Goal: Transaction & Acquisition: Purchase product/service

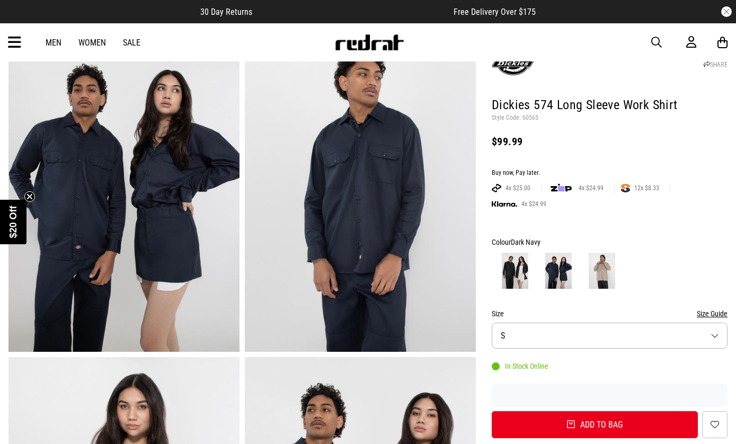
scroll to position [93, 0]
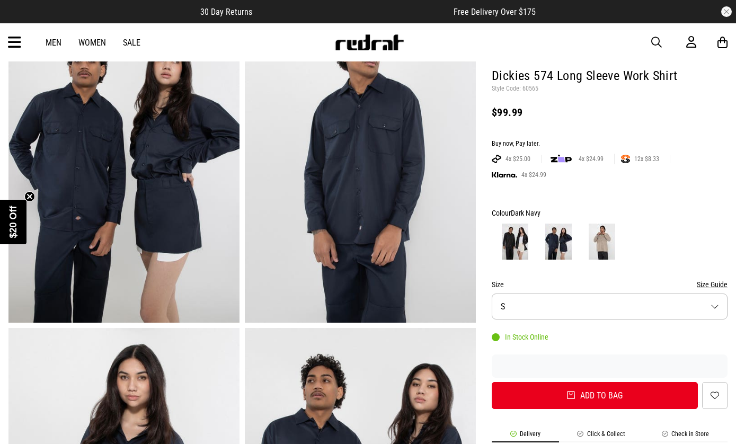
click at [580, 312] on button "Size S" at bounding box center [610, 307] width 236 height 26
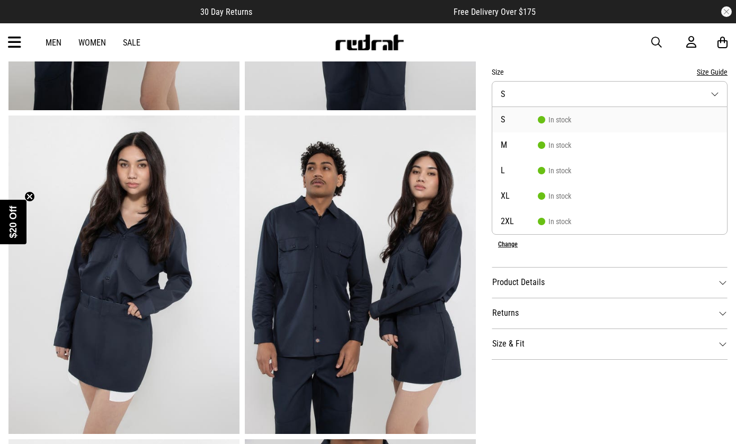
scroll to position [311, 0]
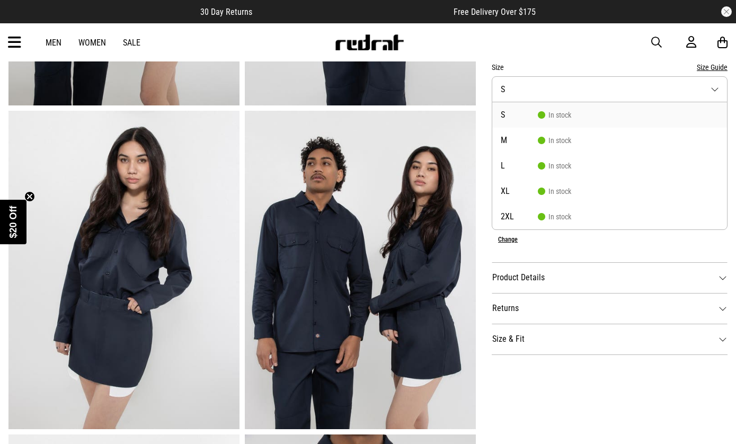
click at [76, 205] on img at bounding box center [123, 270] width 231 height 319
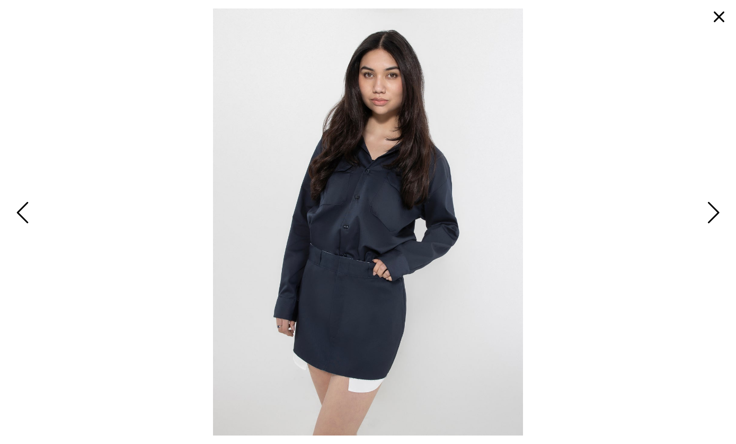
click at [31, 229] on span "Previous" at bounding box center [24, 213] width 16 height 31
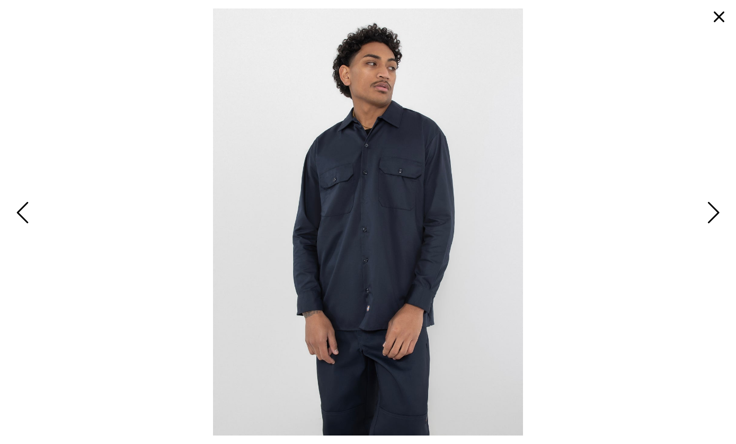
click at [26, 229] on span "Previous" at bounding box center [24, 213] width 16 height 31
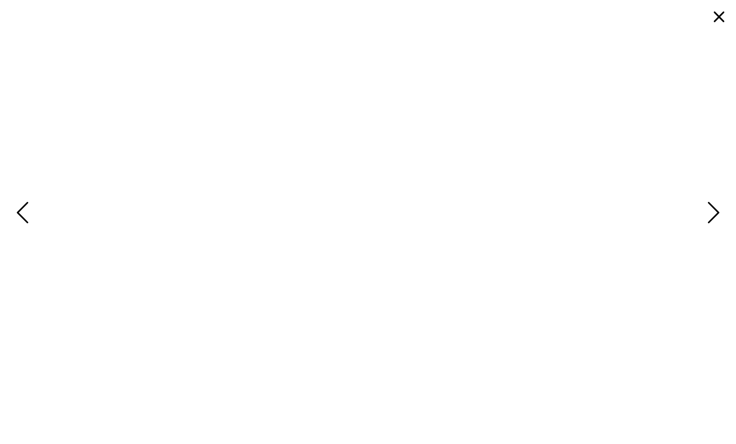
scroll to position [0, 0]
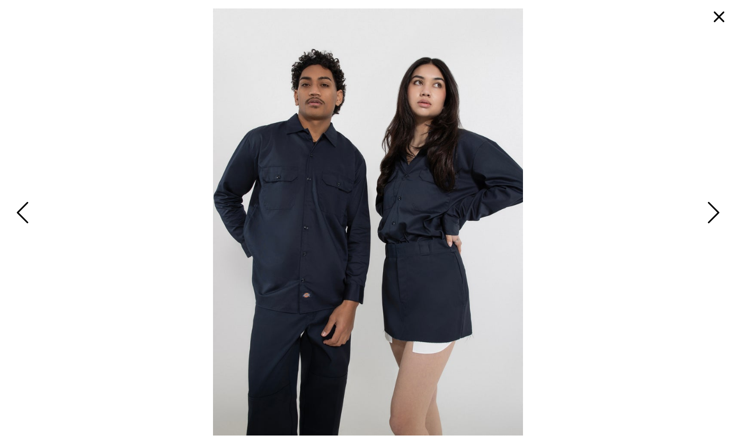
click at [717, 8] on button "button" at bounding box center [719, 16] width 25 height 25
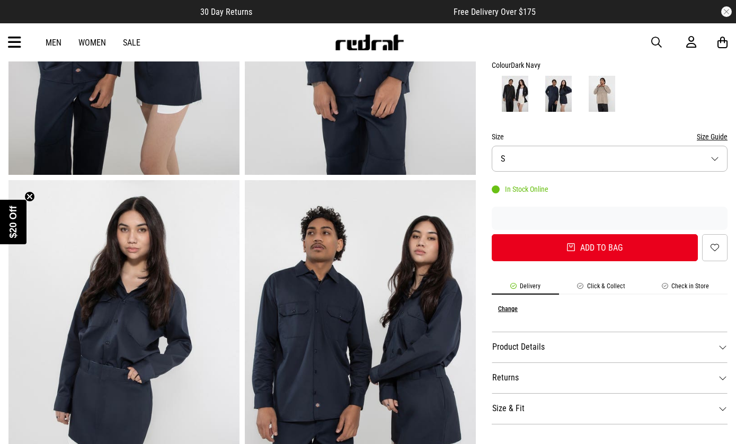
scroll to position [239, 0]
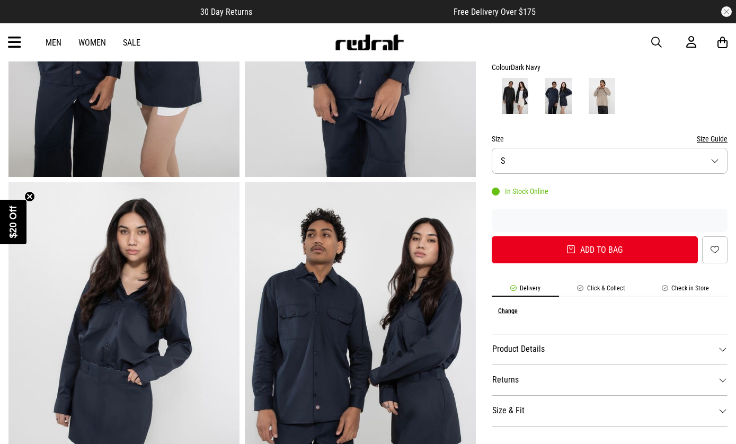
click at [597, 349] on dt "Product Details" at bounding box center [610, 349] width 236 height 31
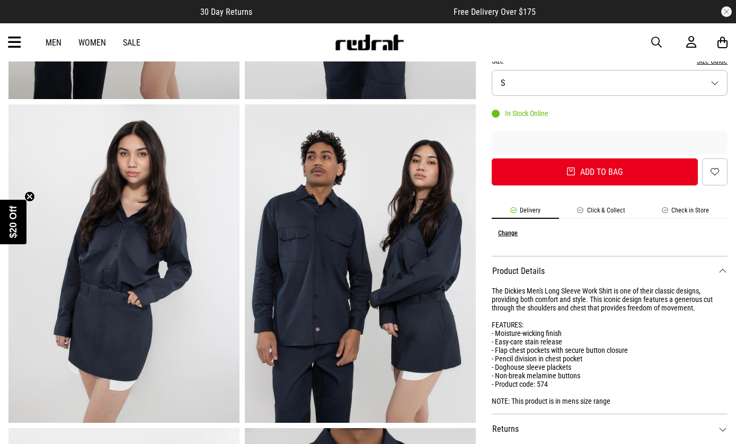
scroll to position [330, 0]
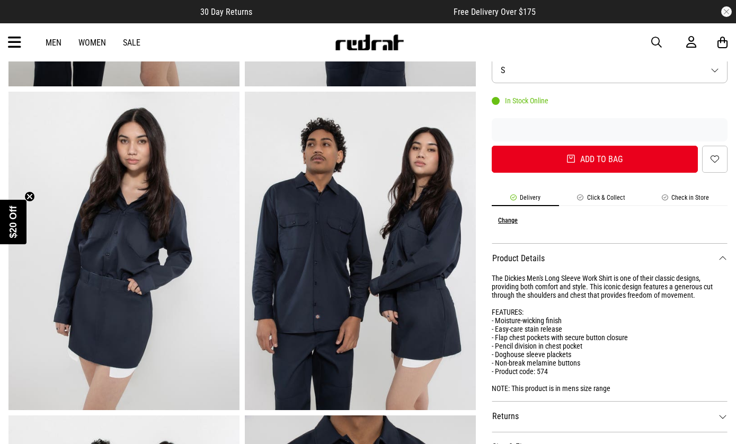
click at [106, 183] on img at bounding box center [123, 251] width 231 height 319
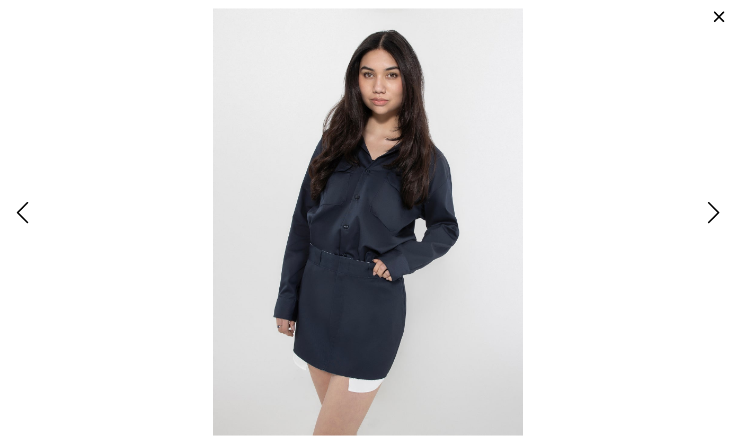
scroll to position [0, 0]
click at [711, 21] on button "button" at bounding box center [719, 16] width 25 height 25
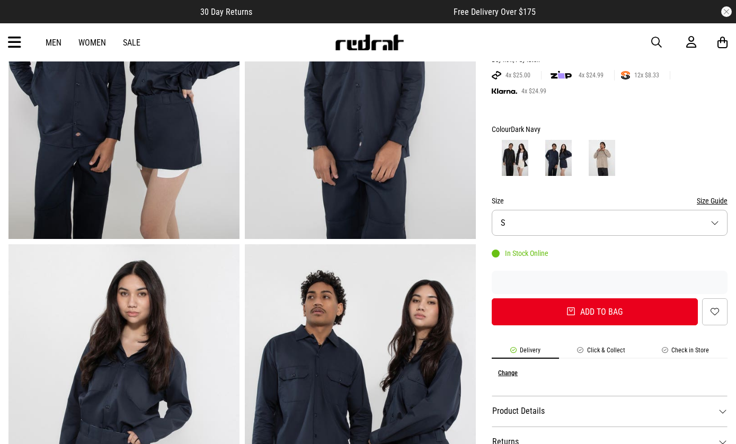
scroll to position [200, 0]
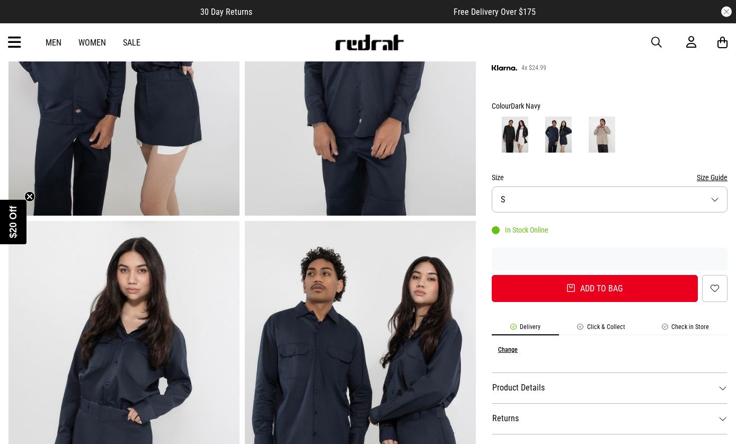
click at [573, 201] on button "Size S" at bounding box center [610, 200] width 236 height 26
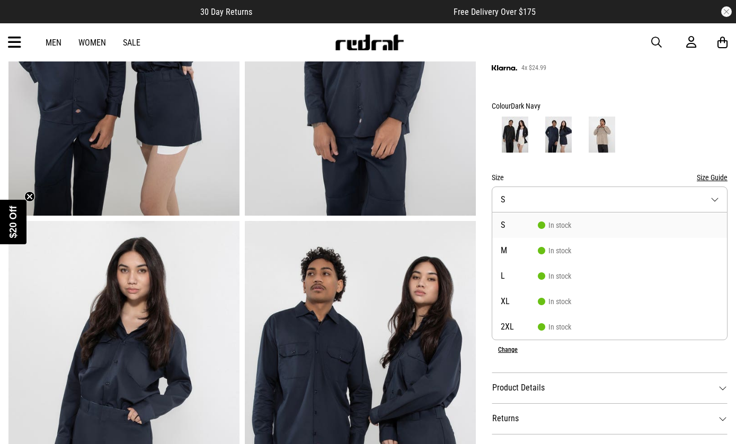
scroll to position [0, 0]
click at [568, 304] on span "In stock" at bounding box center [554, 301] width 33 height 8
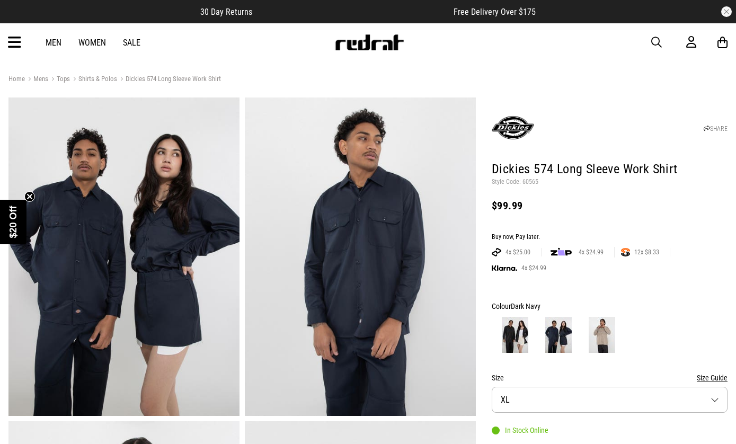
click at [657, 40] on span "button" at bounding box center [657, 42] width 11 height 13
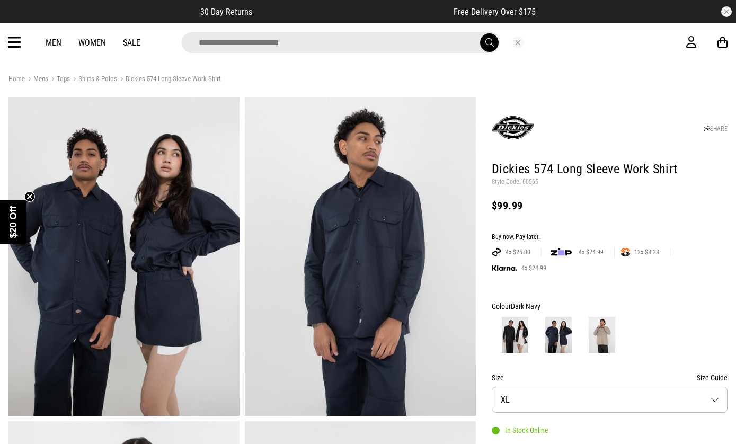
click at [200, 50] on input "search" at bounding box center [341, 42] width 319 height 21
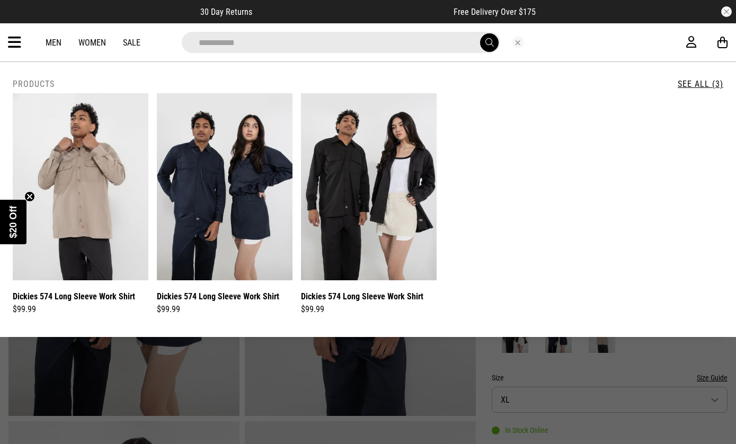
type input "**********"
click at [489, 42] on button "submit" at bounding box center [489, 42] width 19 height 19
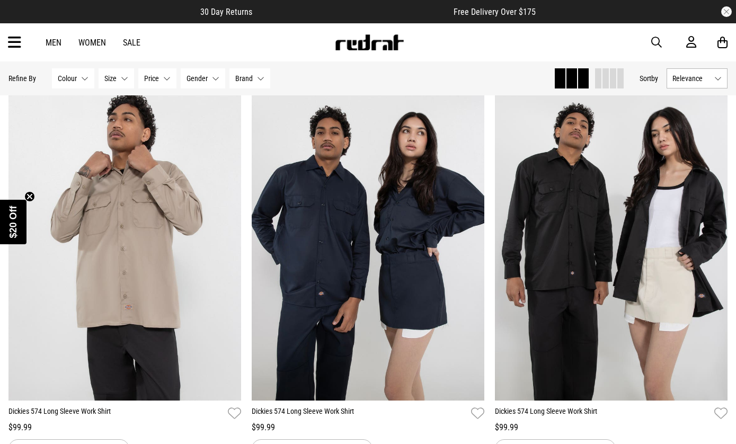
scroll to position [95, 0]
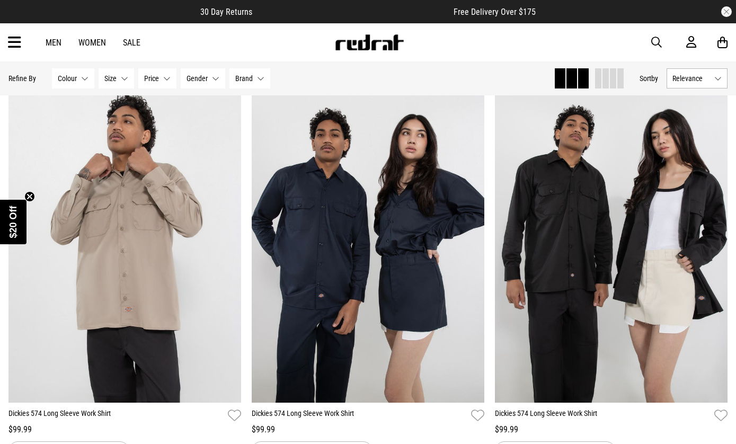
click at [423, 272] on img at bounding box center [368, 240] width 233 height 326
